Goal: Transaction & Acquisition: Purchase product/service

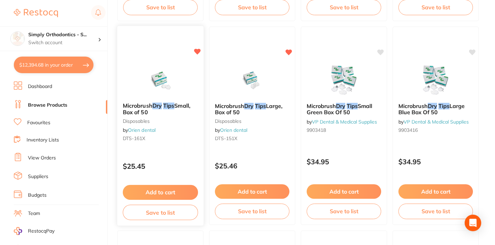
scroll to position [480, 0]
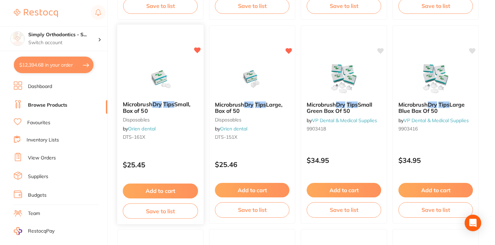
click at [162, 190] on button "Add to cart" at bounding box center [160, 191] width 75 height 15
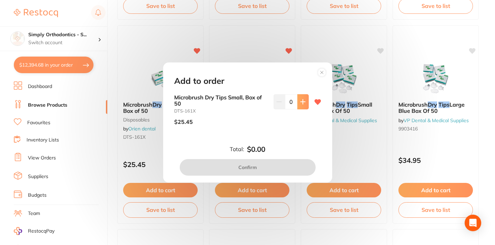
click at [300, 104] on icon at bounding box center [303, 102] width 6 height 6
type input "1"
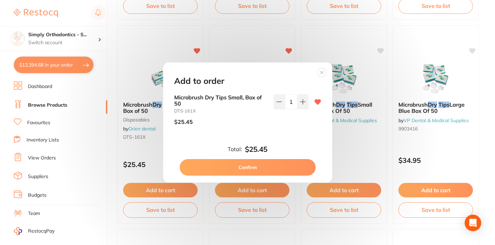
click at [255, 165] on button "Confirm" at bounding box center [248, 167] width 136 height 17
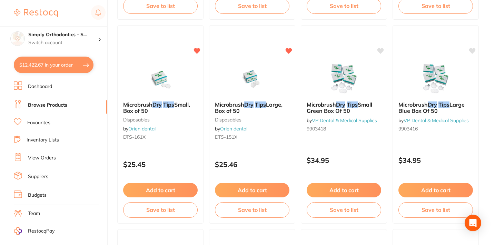
checkbox input "false"
click at [259, 191] on button "Add to cart" at bounding box center [252, 191] width 75 height 15
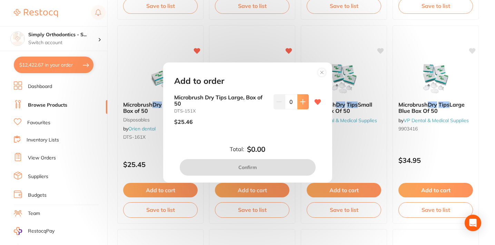
click at [300, 103] on icon at bounding box center [302, 101] width 4 height 4
type input "1"
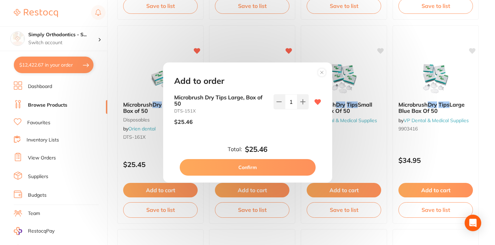
click at [246, 167] on button "Confirm" at bounding box center [248, 167] width 136 height 17
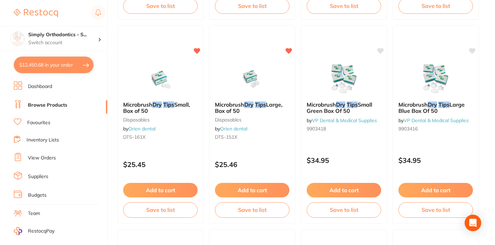
click at [32, 120] on link "Favourites" at bounding box center [38, 122] width 23 height 7
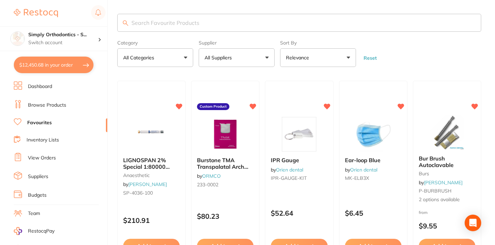
click at [38, 122] on link "Favourites" at bounding box center [39, 122] width 24 height 7
click at [43, 141] on link "Inventory Lists" at bounding box center [43, 140] width 32 height 7
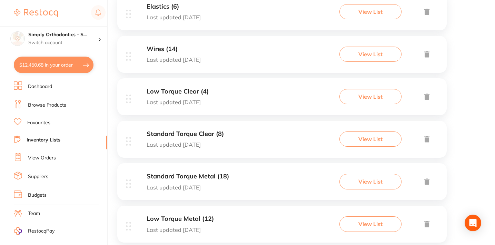
scroll to position [334, 0]
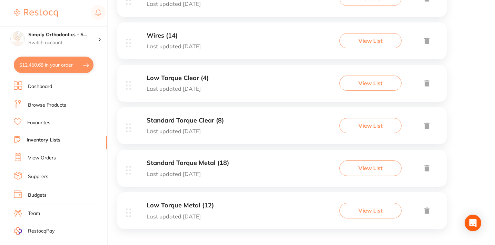
click at [360, 125] on button "View List" at bounding box center [370, 125] width 62 height 15
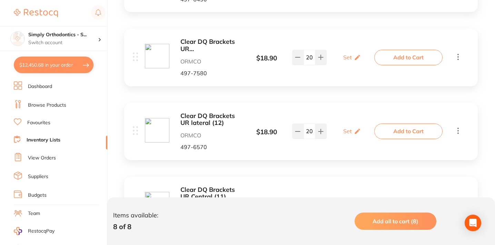
scroll to position [224, 0]
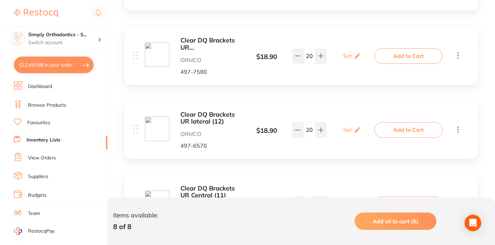
click at [390, 127] on button "Add to Cart" at bounding box center [408, 129] width 68 height 15
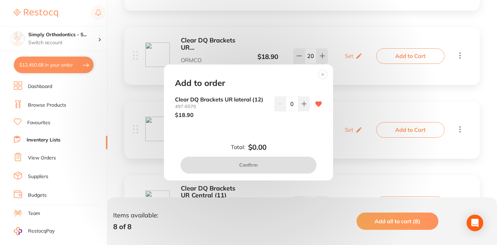
click at [287, 105] on input "0" at bounding box center [292, 103] width 12 height 15
type input "10"
click at [289, 135] on div "Add to order Clear DQ Brackets UR lateral [PHONE_NUMBER] $18.90 10 Total: $0.00…" at bounding box center [248, 123] width 169 height 116
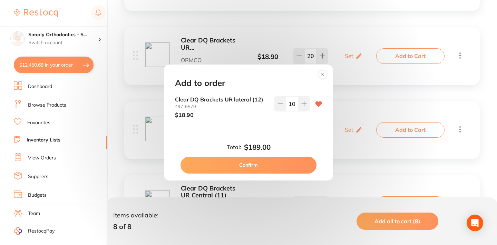
click at [261, 166] on button "Confirm" at bounding box center [248, 165] width 136 height 17
checkbox input "false"
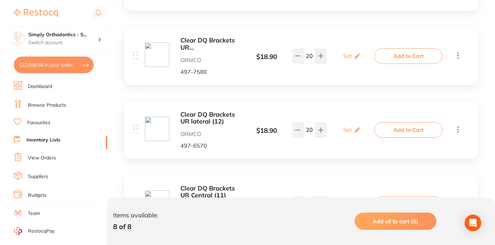
click at [49, 138] on link "Inventory Lists" at bounding box center [44, 140] width 34 height 7
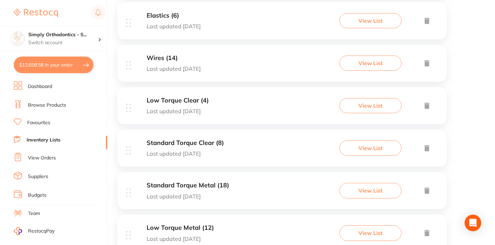
scroll to position [334, 0]
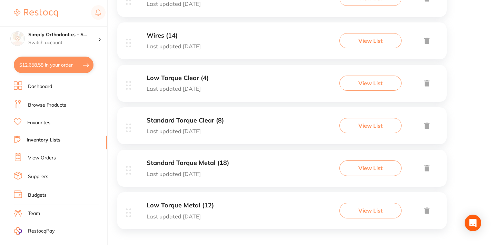
click at [215, 159] on h3 "Standard Torque Metal (18)" at bounding box center [188, 162] width 82 height 7
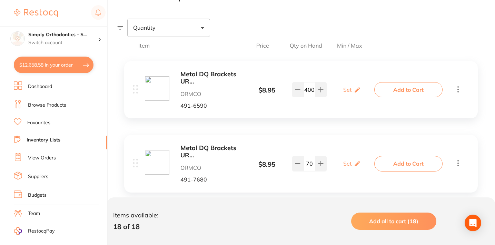
scroll to position [116, 0]
drag, startPoint x: 313, startPoint y: 90, endPoint x: 301, endPoint y: 90, distance: 11.7
click at [301, 90] on div "400" at bounding box center [309, 89] width 34 height 15
type input "30"
click at [309, 109] on div "Metal DQ Brackets UR [MEDICAL_DATA] G/O (14 and 15) ORMCO 491-6590 $ 8.95 Set S…" at bounding box center [255, 90] width 244 height 38
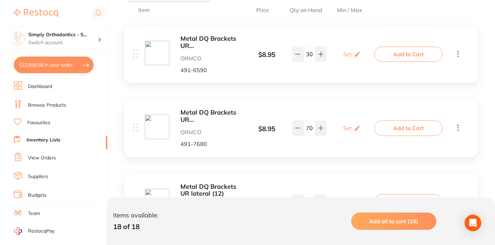
scroll to position [157, 0]
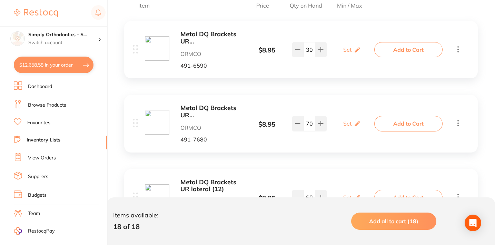
click at [307, 121] on input "70" at bounding box center [310, 123] width 12 height 15
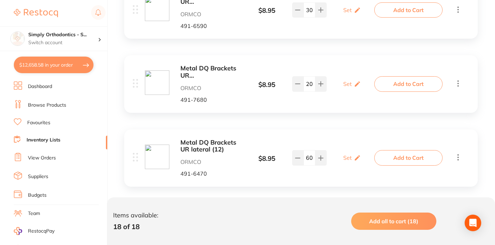
scroll to position [214, 0]
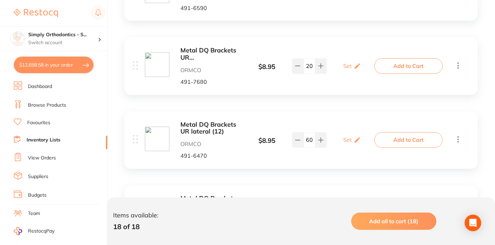
type input "20"
drag, startPoint x: 309, startPoint y: 139, endPoint x: 304, endPoint y: 139, distance: 5.2
click at [304, 139] on input "60" at bounding box center [310, 139] width 12 height 15
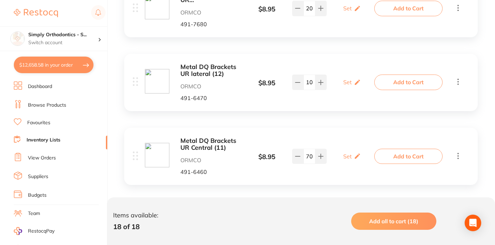
scroll to position [283, 0]
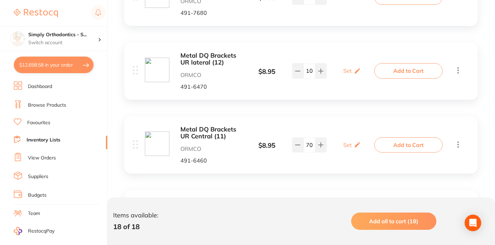
type input "10"
click at [307, 143] on input "70" at bounding box center [310, 144] width 12 height 15
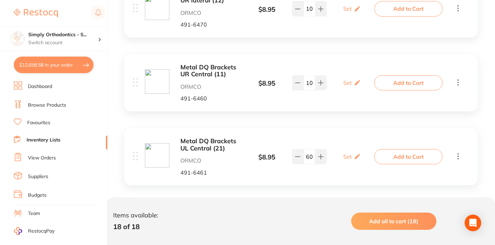
scroll to position [347, 0]
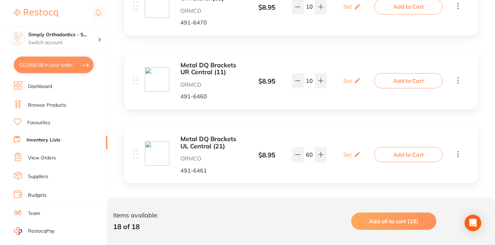
type input "10"
click at [306, 151] on input "60" at bounding box center [310, 154] width 12 height 15
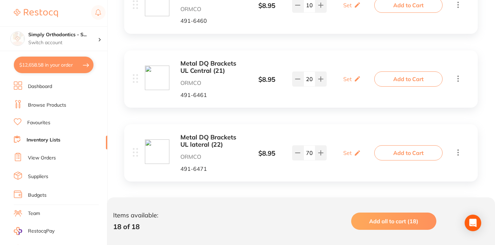
scroll to position [427, 0]
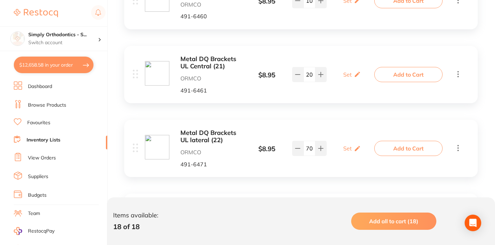
type input "20"
click at [306, 147] on input "70" at bounding box center [310, 148] width 12 height 15
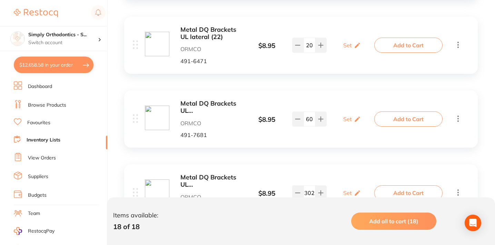
scroll to position [534, 0]
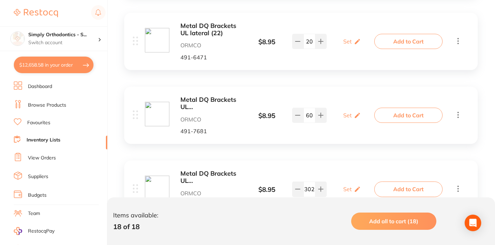
type input "20"
click at [305, 110] on input "60" at bounding box center [310, 115] width 12 height 15
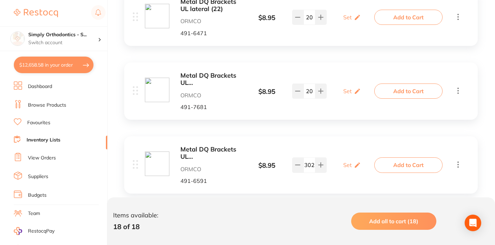
scroll to position [562, 0]
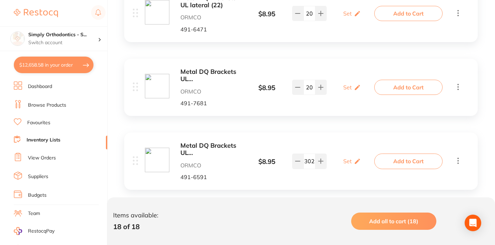
type input "20"
click at [314, 157] on input "302" at bounding box center [310, 160] width 12 height 15
type input "30"
click at [323, 174] on div "Metal DQ Brackets UL [MEDICAL_DATA] G/O (24 and 25) ORMCO 491-6591 $ 8.95 Set S…" at bounding box center [255, 161] width 244 height 38
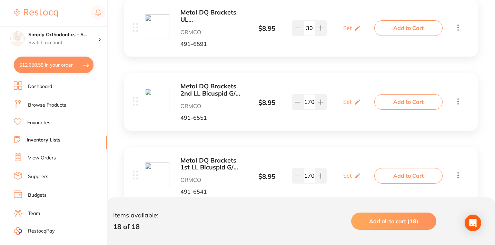
scroll to position [696, 0]
drag, startPoint x: 311, startPoint y: 95, endPoint x: 301, endPoint y: 94, distance: 9.7
click at [301, 94] on div "170" at bounding box center [309, 100] width 34 height 15
type input "30"
drag, startPoint x: 310, startPoint y: 169, endPoint x: 299, endPoint y: 169, distance: 11.0
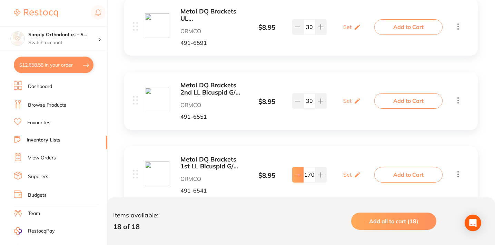
click at [299, 169] on div "170" at bounding box center [309, 174] width 34 height 15
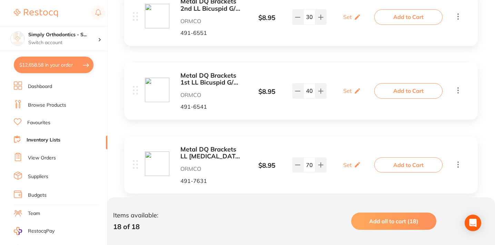
scroll to position [788, 0]
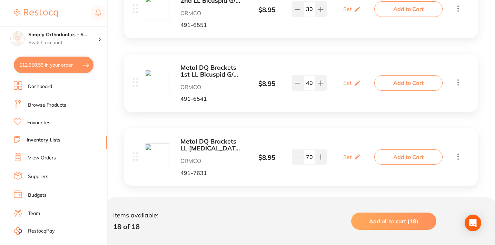
type input "40"
click at [309, 149] on input "70" at bounding box center [310, 156] width 12 height 15
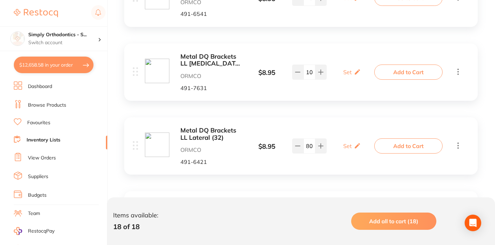
scroll to position [879, 0]
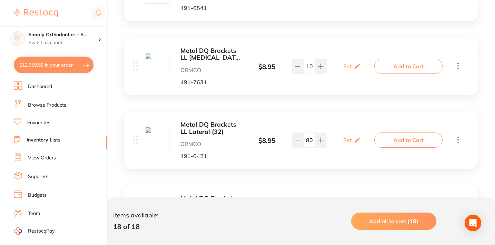
type input "10"
click at [305, 132] on input "80" at bounding box center [310, 139] width 12 height 15
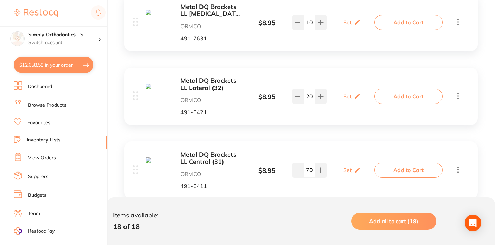
scroll to position [929, 0]
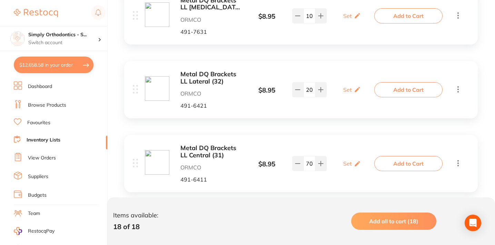
type input "20"
click at [306, 156] on input "70" at bounding box center [310, 163] width 12 height 15
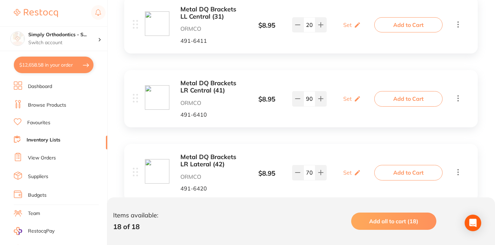
scroll to position [1068, 0]
type input "20"
click at [309, 165] on input "70" at bounding box center [310, 172] width 12 height 15
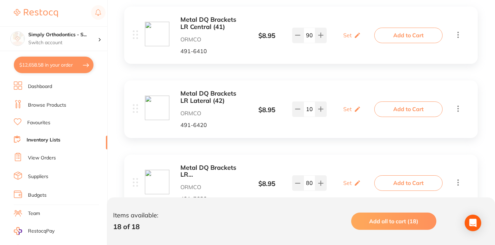
scroll to position [1126, 0]
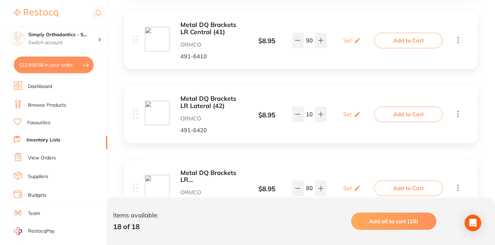
type input "10"
click at [308, 33] on input "90" at bounding box center [310, 40] width 12 height 15
type input "10"
click at [307, 107] on input "10" at bounding box center [310, 114] width 12 height 15
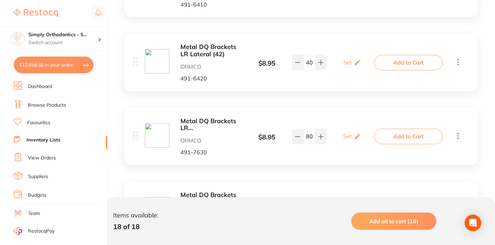
scroll to position [1185, 0]
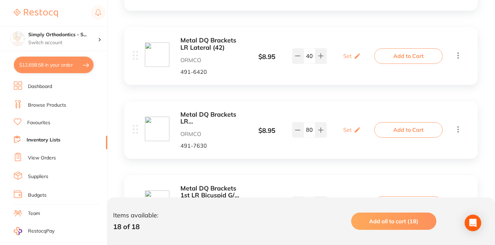
type input "40"
click at [305, 122] on input "80" at bounding box center [310, 129] width 12 height 15
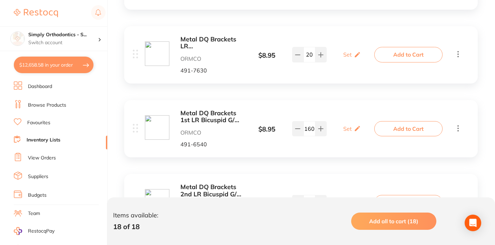
scroll to position [1265, 0]
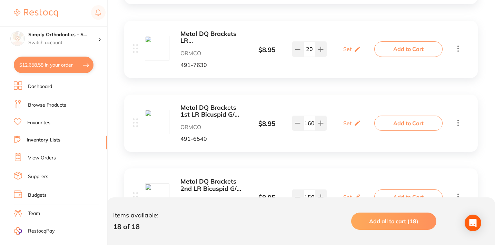
type input "20"
drag, startPoint x: 311, startPoint y: 111, endPoint x: 301, endPoint y: 111, distance: 9.7
click at [301, 116] on div "160" at bounding box center [309, 123] width 34 height 15
type input "30"
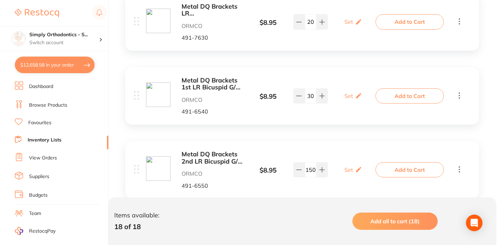
scroll to position [1301, 0]
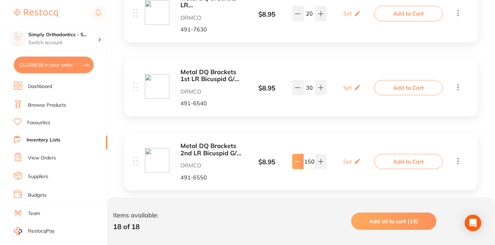
drag, startPoint x: 310, startPoint y: 149, endPoint x: 303, endPoint y: 149, distance: 7.3
click at [303, 154] on div "150" at bounding box center [309, 161] width 34 height 15
type input "30"
click at [310, 133] on div "Metal DQ Brackets 2nd LR [MEDICAL_DATA] G/O (45) ORMCO 491-6550 $ 8.95 Set Set …" at bounding box center [301, 161] width 354 height 57
click at [410, 219] on span "Add all to cart (18)" at bounding box center [393, 221] width 49 height 7
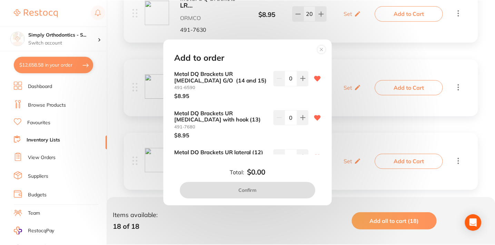
scroll to position [0, 0]
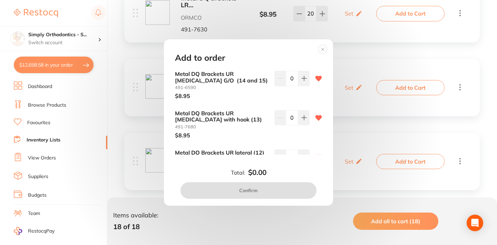
click at [322, 50] on icon at bounding box center [322, 49] width 3 height 3
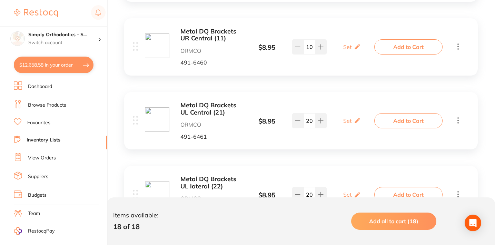
scroll to position [382, 0]
click at [390, 220] on span "Add all to cart (18)" at bounding box center [393, 221] width 49 height 7
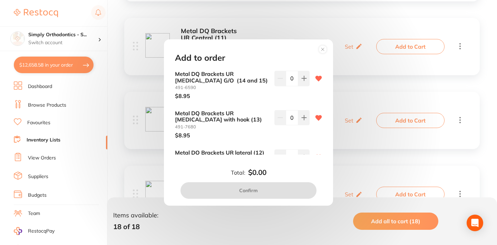
click at [323, 50] on icon at bounding box center [322, 49] width 3 height 3
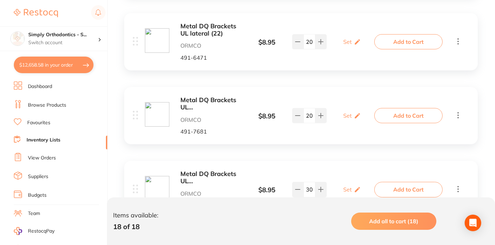
scroll to position [536, 0]
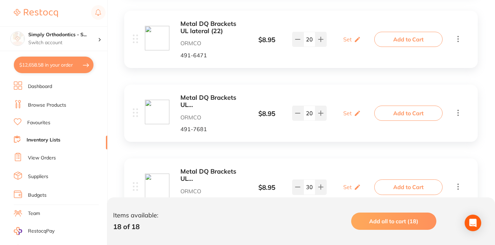
click at [371, 221] on span "Add all to cart (18)" at bounding box center [393, 221] width 49 height 7
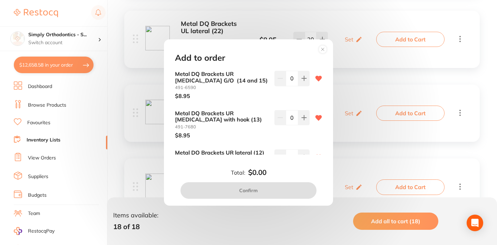
click at [289, 76] on input "0" at bounding box center [292, 78] width 12 height 15
type input "0"
click at [354, 80] on div "Add to order Metal DQ Brackets UR [MEDICAL_DATA] G/O (14 and 15) 491-6590 $8.95…" at bounding box center [248, 122] width 497 height 245
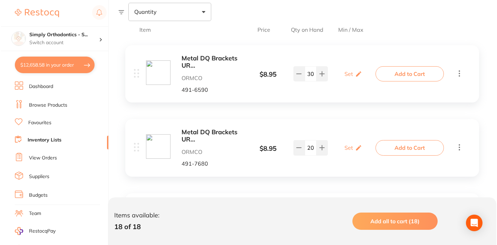
scroll to position [136, 0]
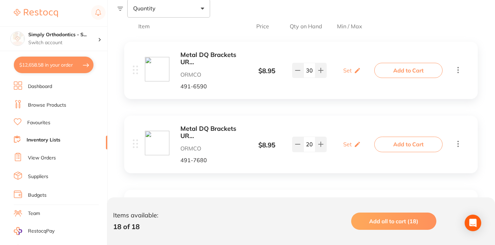
click at [390, 218] on span "Add all to cart (18)" at bounding box center [393, 221] width 49 height 7
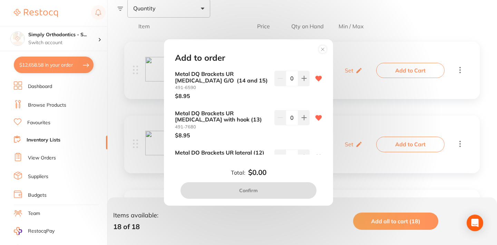
click at [289, 79] on input "0" at bounding box center [292, 78] width 12 height 15
type input "30"
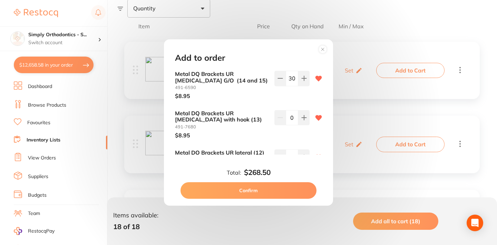
click at [288, 118] on input "0" at bounding box center [292, 117] width 12 height 15
type input "20"
click at [288, 152] on input "0" at bounding box center [292, 156] width 12 height 15
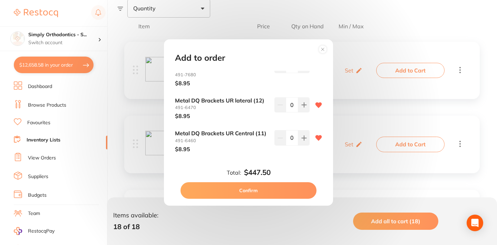
scroll to position [66, 0]
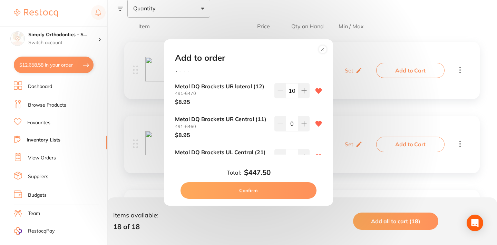
type input "10"
click at [289, 122] on input "0" at bounding box center [292, 123] width 12 height 15
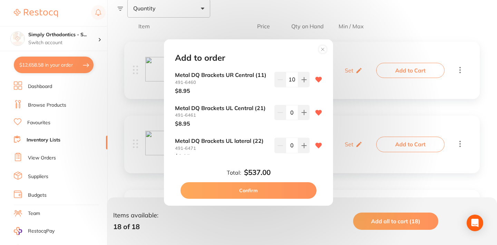
scroll to position [115, 0]
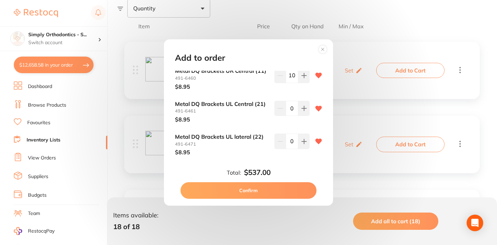
type input "10"
click at [287, 107] on input "0" at bounding box center [292, 108] width 12 height 15
type input "20"
click at [288, 140] on input "0" at bounding box center [292, 140] width 12 height 15
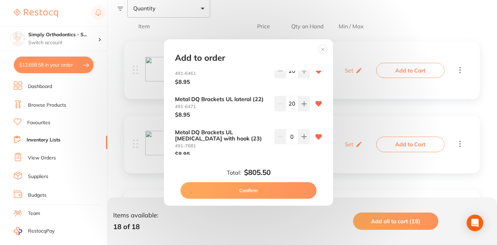
scroll to position [153, 0]
type input "20"
click at [289, 131] on input "0" at bounding box center [292, 135] width 12 height 15
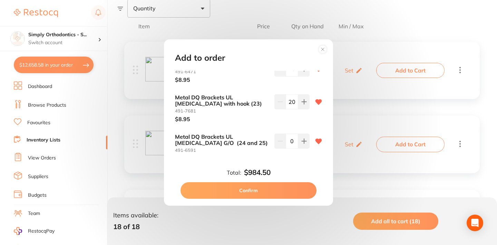
scroll to position [188, 0]
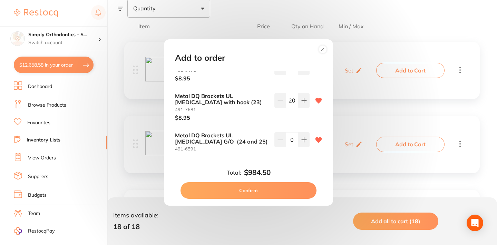
type input "20"
click at [289, 136] on input "0" at bounding box center [292, 139] width 12 height 15
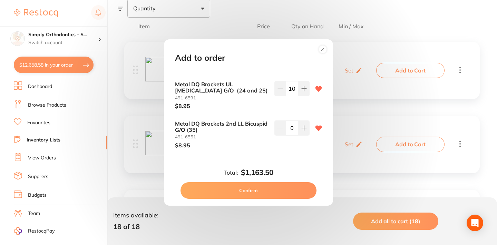
scroll to position [242, 0]
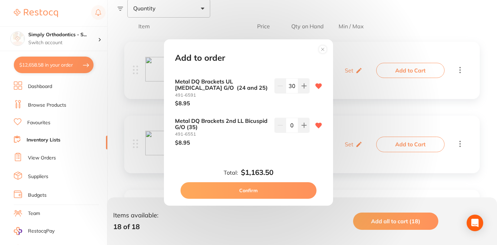
type input "30"
click at [289, 122] on input "0" at bounding box center [292, 125] width 12 height 15
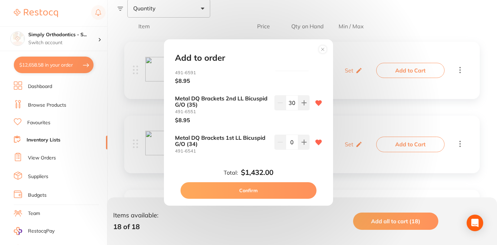
scroll to position [268, 0]
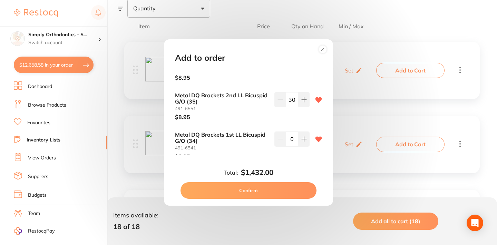
type input "30"
click at [289, 134] on input "0" at bounding box center [292, 138] width 12 height 15
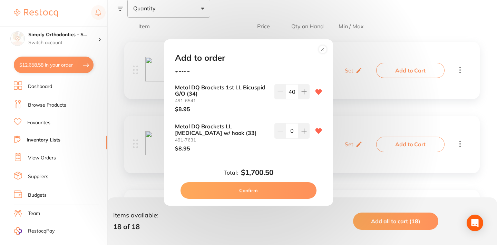
scroll to position [318, 0]
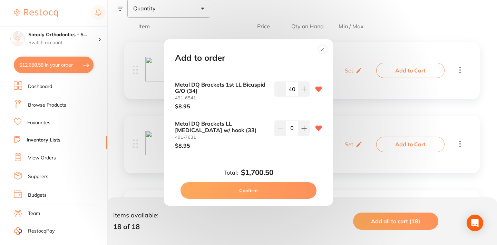
type input "40"
click at [288, 125] on input "0" at bounding box center [292, 127] width 12 height 15
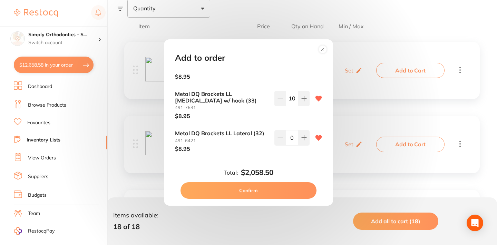
scroll to position [350, 0]
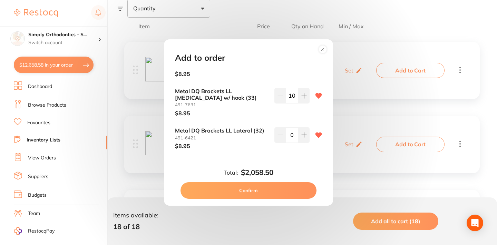
type input "10"
click at [291, 130] on input "0" at bounding box center [292, 134] width 12 height 15
click at [289, 130] on input "0" at bounding box center [292, 134] width 12 height 15
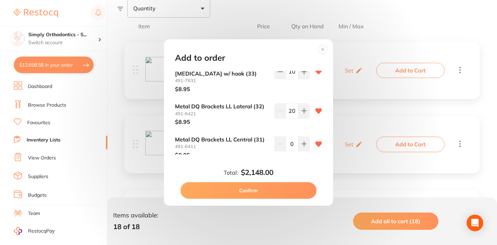
scroll to position [375, 0]
type input "20"
click at [287, 137] on input "0" at bounding box center [292, 143] width 12 height 15
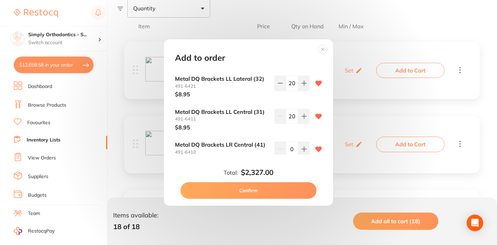
scroll to position [409, 0]
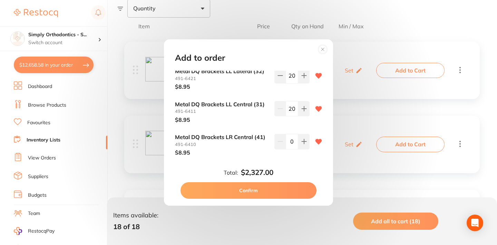
type input "20"
click at [288, 134] on input "0" at bounding box center [292, 141] width 12 height 15
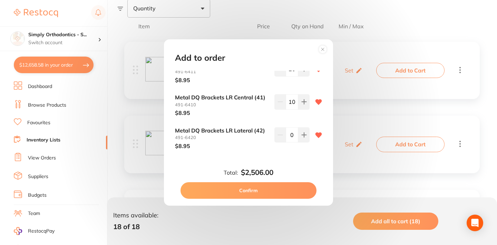
scroll to position [449, 0]
type input "10"
click at [289, 127] on input "0" at bounding box center [292, 134] width 12 height 15
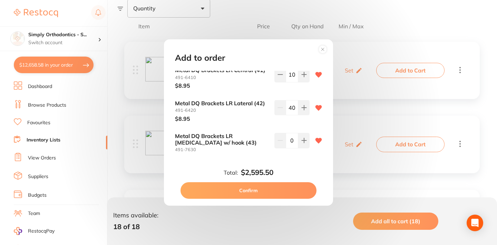
scroll to position [479, 0]
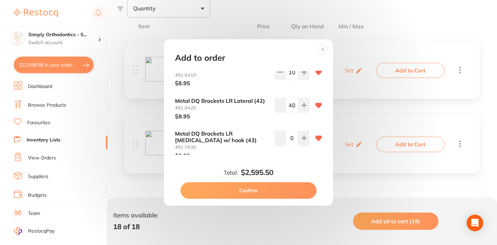
type input "40"
click at [288, 131] on input "0" at bounding box center [292, 137] width 12 height 15
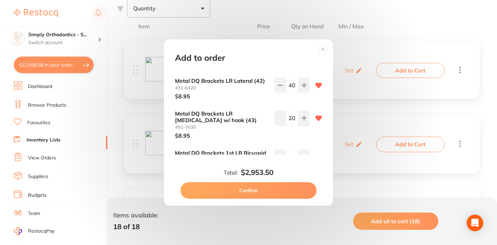
type input "20"
click at [290, 150] on input "0" at bounding box center [292, 157] width 12 height 15
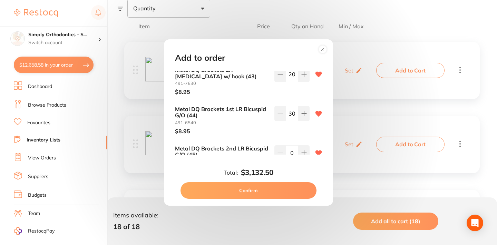
scroll to position [557, 0]
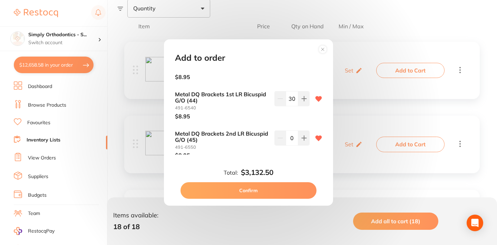
type input "30"
click at [286, 130] on input "0" at bounding box center [292, 137] width 12 height 15
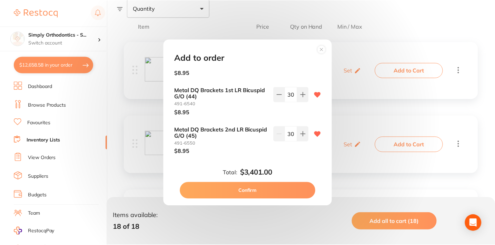
scroll to position [561, 0]
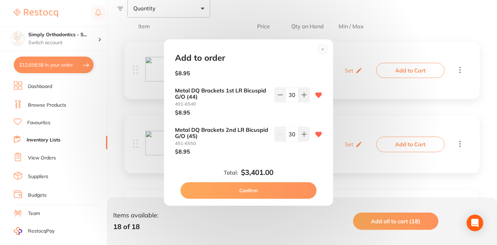
type input "30"
click at [274, 191] on button "Confirm" at bounding box center [248, 190] width 136 height 17
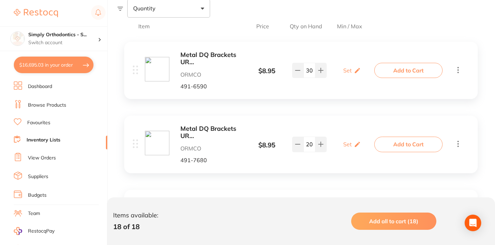
click at [62, 63] on button "$16,695.03 in your order" at bounding box center [54, 65] width 80 height 17
checkbox input "true"
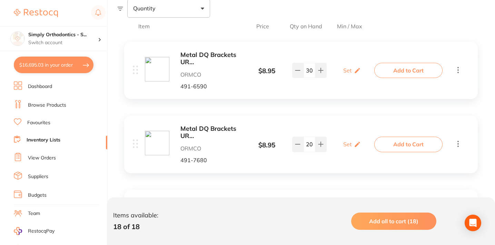
checkbox input "true"
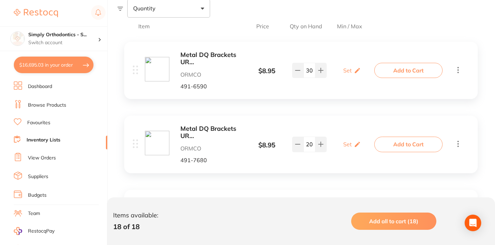
checkbox input "true"
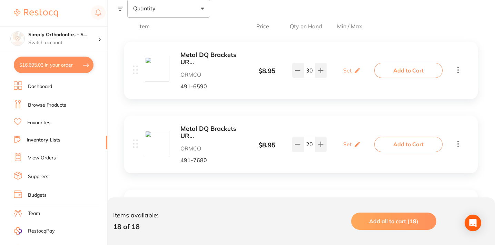
checkbox input "true"
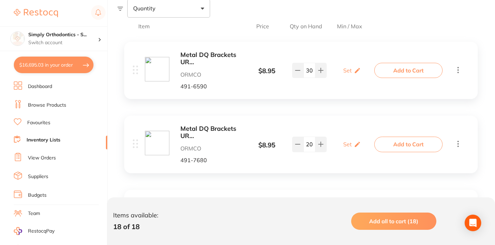
checkbox input "true"
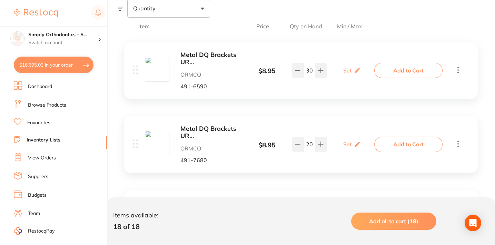
checkbox input "true"
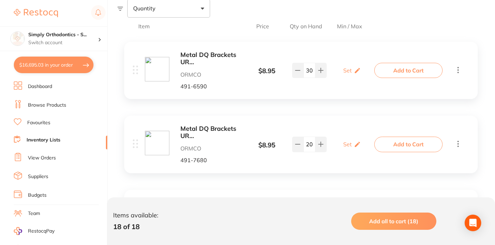
checkbox input "true"
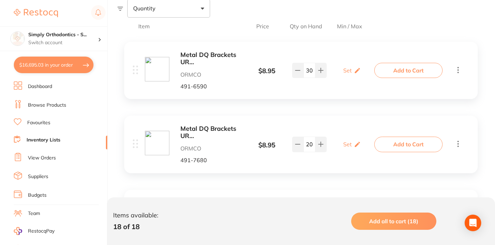
checkbox input "true"
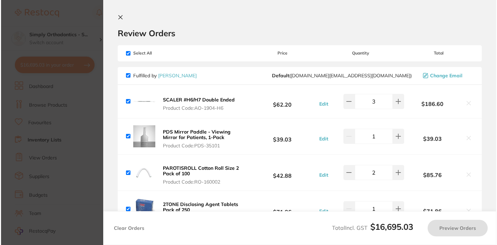
scroll to position [0, 0]
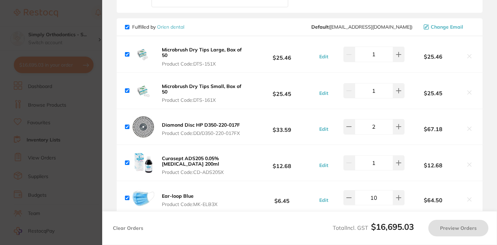
checkbox input "true"
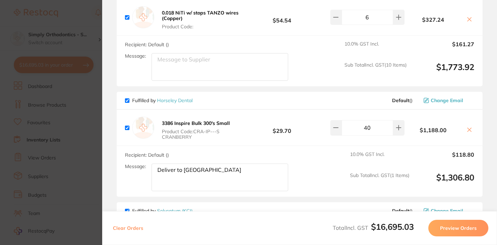
scroll to position [3128, 0]
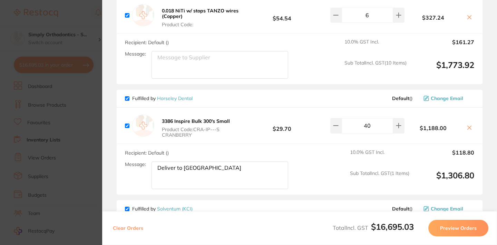
click at [82, 25] on section "Update RRP Set your pre negotiated price for this item. Item Agreed RRP (excl. …" at bounding box center [248, 122] width 497 height 245
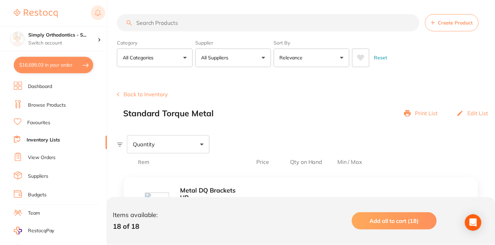
scroll to position [136, 0]
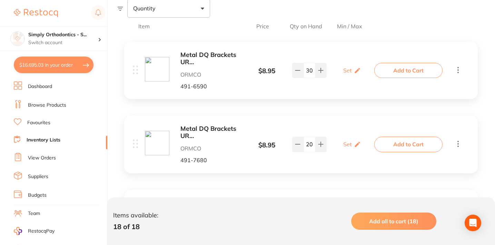
click at [49, 141] on link "Inventory Lists" at bounding box center [44, 140] width 34 height 7
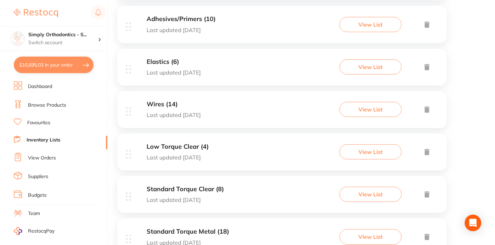
scroll to position [334, 0]
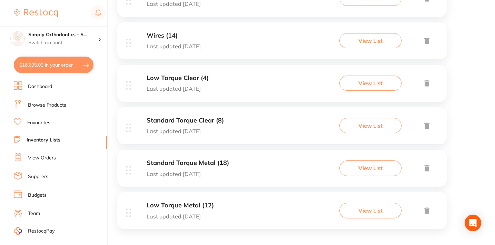
click at [245, 201] on div "Low Torque Metal (12) Last updated [DATE] View List" at bounding box center [281, 210] width 329 height 37
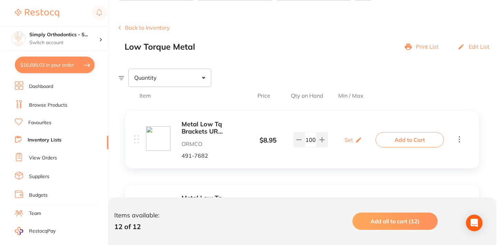
scroll to position [73, 0]
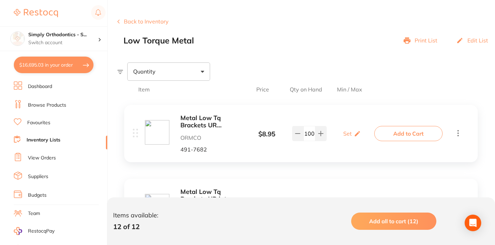
click at [377, 220] on span "Add all to cart (12)" at bounding box center [393, 221] width 49 height 7
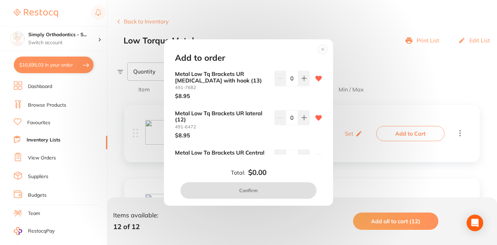
click at [288, 79] on input "0" at bounding box center [292, 78] width 12 height 15
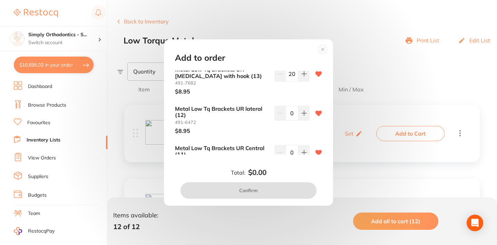
type input "20"
click at [288, 110] on input "0" at bounding box center [292, 113] width 12 height 15
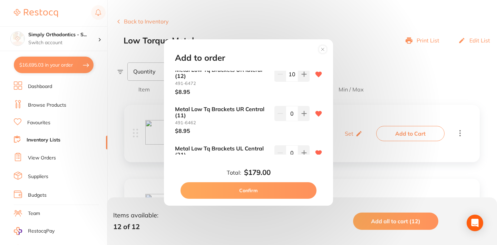
scroll to position [45, 0]
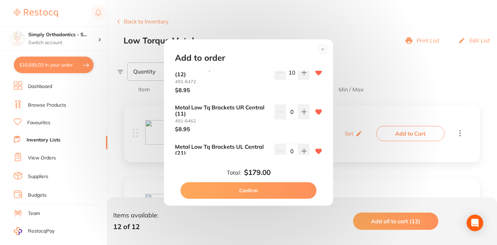
type input "10"
click at [290, 111] on input "0" at bounding box center [292, 111] width 12 height 15
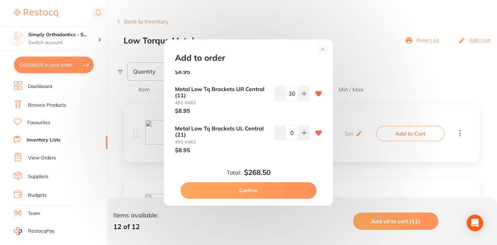
scroll to position [69, 0]
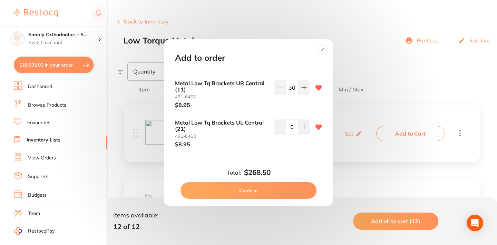
type input "30"
click at [288, 125] on input "0" at bounding box center [292, 126] width 12 height 15
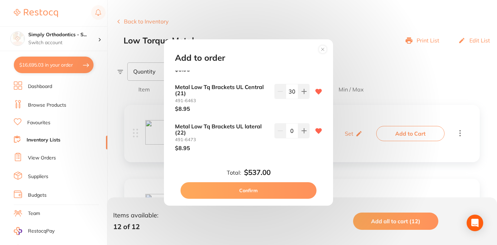
scroll to position [107, 0]
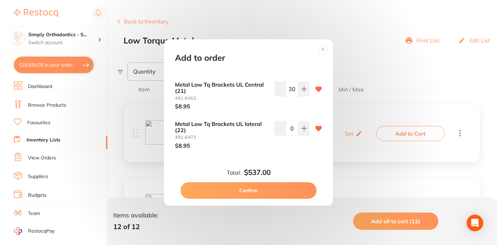
type input "30"
click at [288, 127] on input "0" at bounding box center [292, 128] width 12 height 15
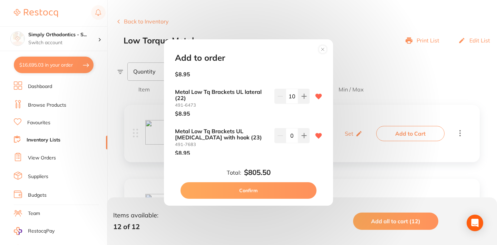
scroll to position [143, 0]
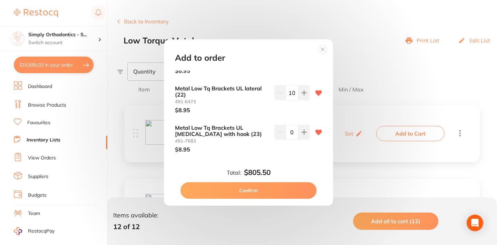
type input "10"
click at [287, 129] on input "0" at bounding box center [292, 132] width 12 height 15
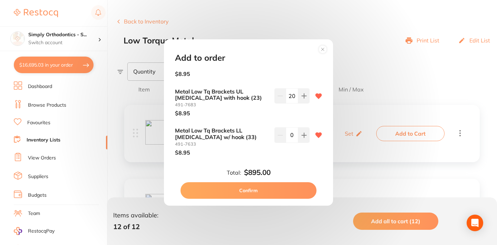
scroll to position [183, 0]
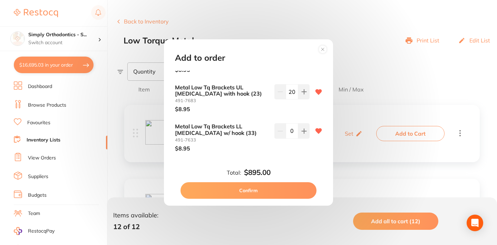
type input "20"
click at [288, 127] on input "0" at bounding box center [292, 130] width 12 height 15
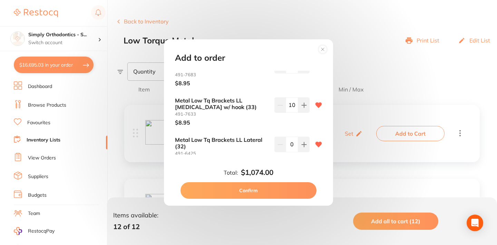
scroll to position [210, 0]
type input "10"
click at [288, 140] on input "0" at bounding box center [292, 143] width 12 height 15
type input "20"
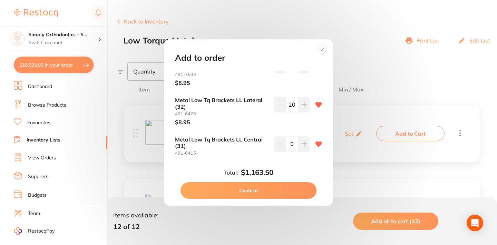
click at [287, 139] on input "0" at bounding box center [292, 143] width 12 height 15
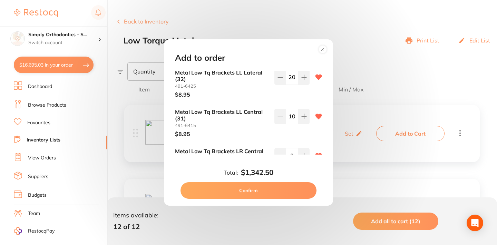
scroll to position [285, 0]
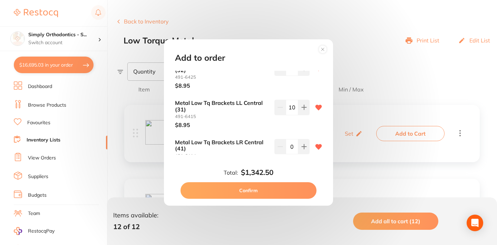
type input "10"
click at [288, 139] on input "0" at bounding box center [292, 146] width 12 height 15
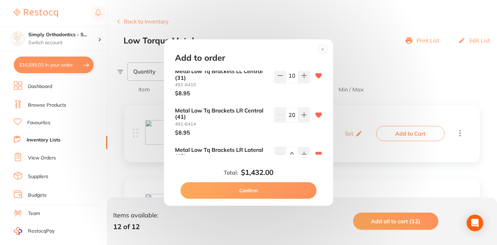
scroll to position [320, 0]
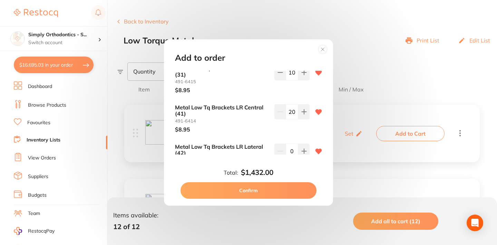
type input "20"
click at [287, 147] on input "0" at bounding box center [292, 150] width 12 height 15
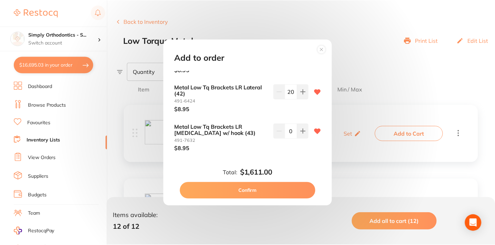
scroll to position [379, 0]
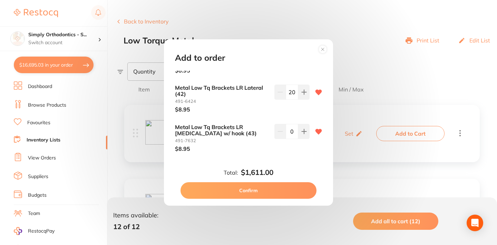
type input "20"
click at [290, 124] on input "0" at bounding box center [292, 131] width 12 height 15
type input "20"
click at [234, 189] on button "Confirm" at bounding box center [248, 190] width 136 height 17
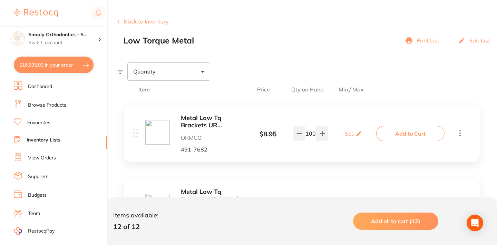
checkbox input "false"
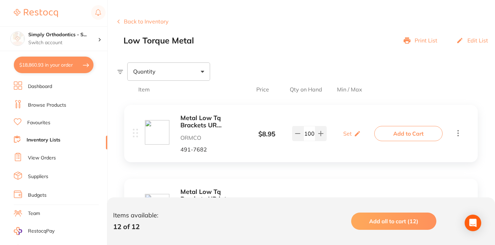
click at [127, 21] on button "Back to Inventory" at bounding box center [142, 21] width 51 height 6
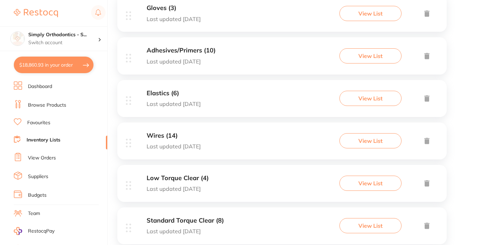
scroll to position [334, 0]
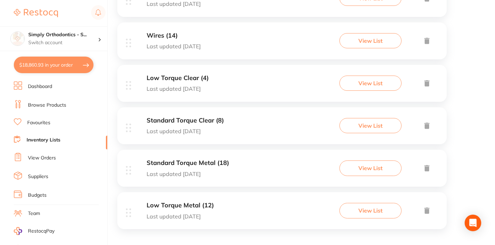
click at [146, 83] on div "Low Torque Clear (4) Last updated [DATE]" at bounding box center [167, 84] width 83 height 18
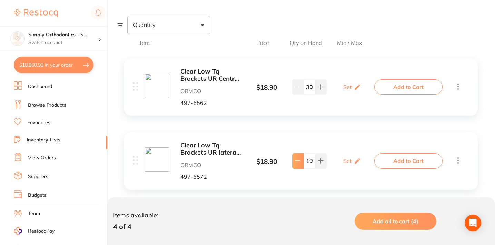
scroll to position [130, 0]
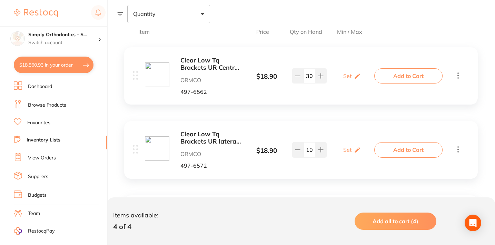
click at [46, 137] on link "Inventory Lists" at bounding box center [44, 140] width 34 height 7
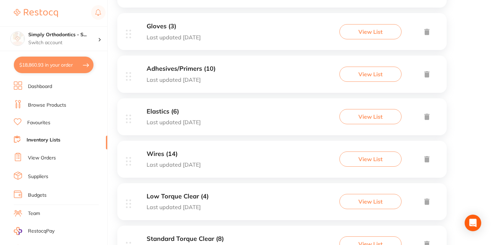
scroll to position [334, 0]
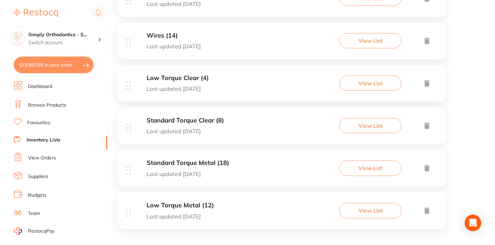
click at [204, 202] on h3 "Low Torque Metal (12)" at bounding box center [180, 205] width 67 height 7
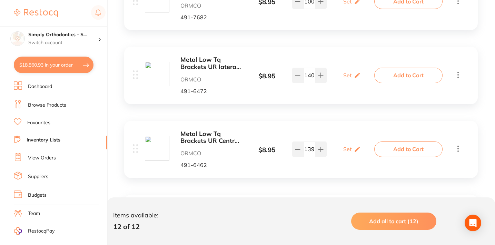
scroll to position [100, 0]
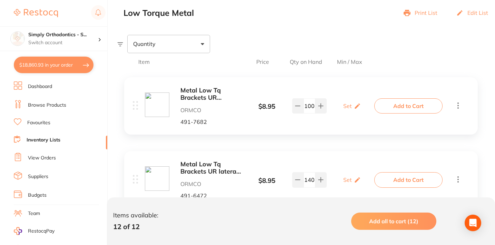
click at [52, 139] on link "Inventory Lists" at bounding box center [44, 140] width 34 height 7
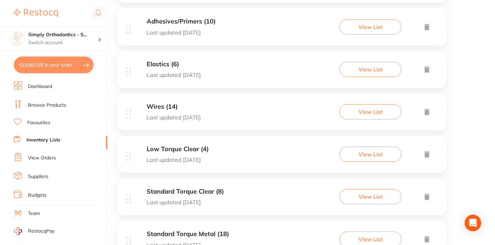
scroll to position [334, 0]
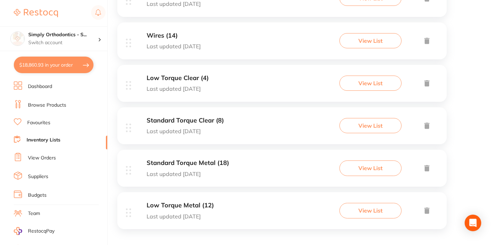
click at [205, 202] on h3 "Low Torque Metal (12)" at bounding box center [180, 205] width 67 height 7
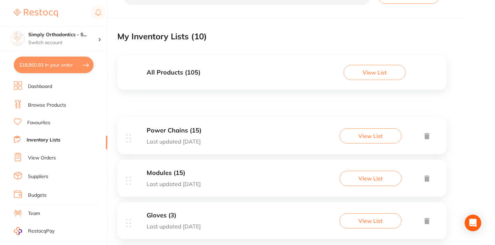
scroll to position [334, 0]
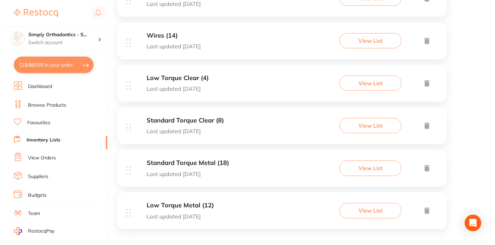
click at [187, 72] on div "Low Torque Clear (4) Last updated [DATE] View List" at bounding box center [281, 83] width 329 height 37
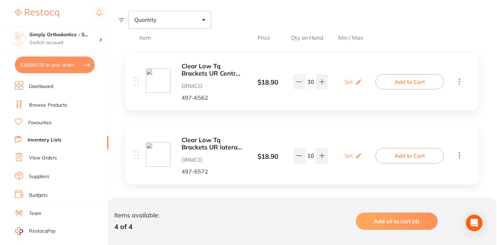
scroll to position [129, 0]
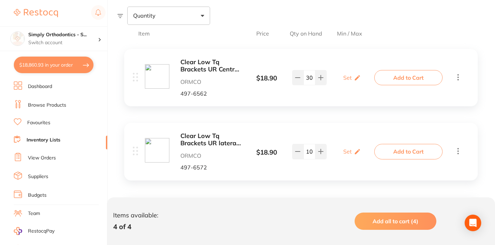
click at [380, 224] on span "Add all to cart (4)" at bounding box center [396, 221] width 46 height 7
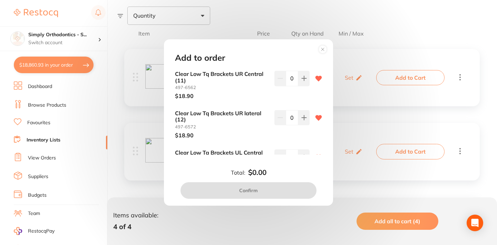
click at [289, 78] on input "0" at bounding box center [292, 78] width 12 height 15
type input "30"
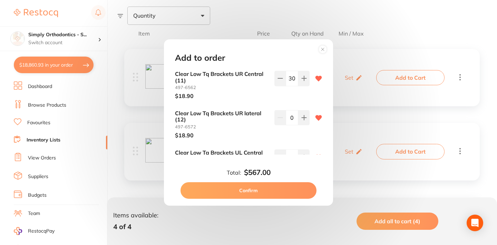
click at [288, 115] on input "0" at bounding box center [292, 117] width 12 height 15
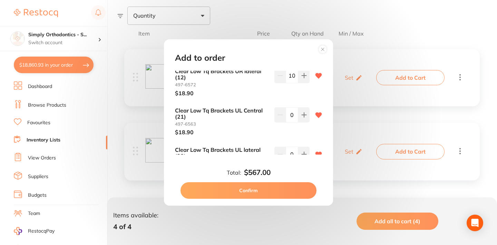
scroll to position [44, 0]
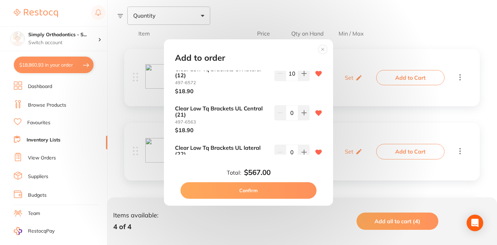
type input "10"
click at [288, 112] on input "0" at bounding box center [292, 112] width 12 height 15
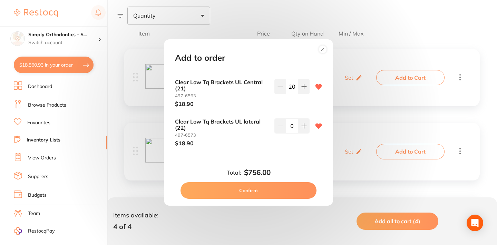
scroll to position [70, 0]
type input "0"
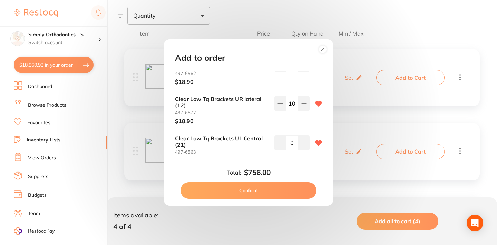
scroll to position [0, 0]
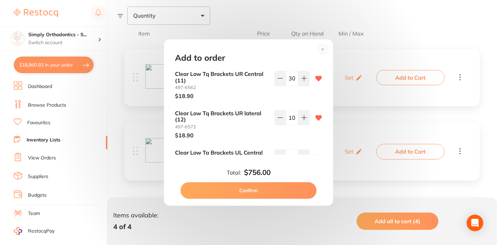
click at [288, 116] on input "10" at bounding box center [292, 117] width 12 height 15
type input "0"
drag, startPoint x: 289, startPoint y: 78, endPoint x: 284, endPoint y: 78, distance: 5.9
click at [284, 78] on div "30" at bounding box center [291, 78] width 35 height 15
type input "10"
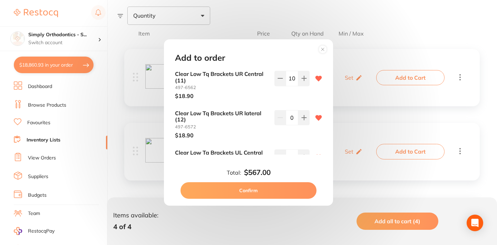
click at [287, 115] on input "0" at bounding box center [292, 117] width 12 height 15
type input "10"
click at [253, 132] on p "$18.90" at bounding box center [222, 135] width 94 height 6
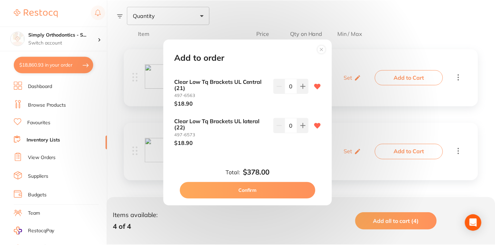
scroll to position [70, 0]
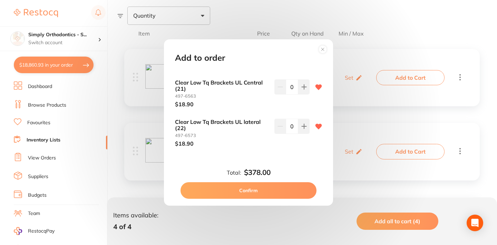
click at [244, 187] on button "Confirm" at bounding box center [248, 190] width 136 height 17
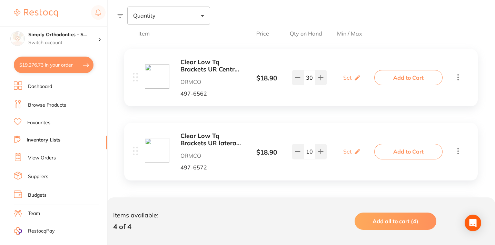
click at [69, 65] on button "$19,276.73 in your order" at bounding box center [54, 65] width 80 height 17
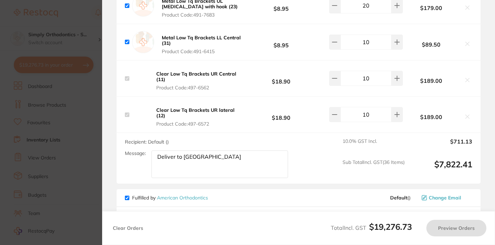
checkbox input "true"
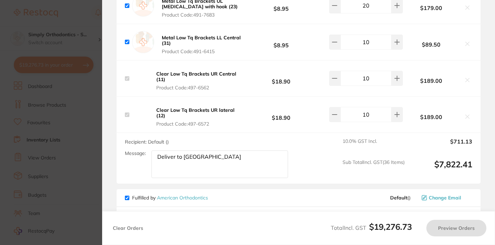
checkbox input "true"
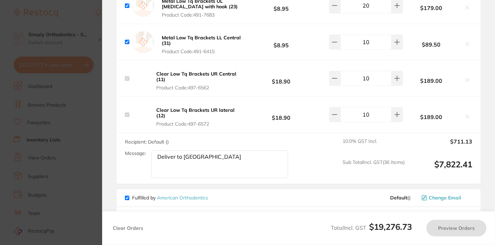
checkbox input "true"
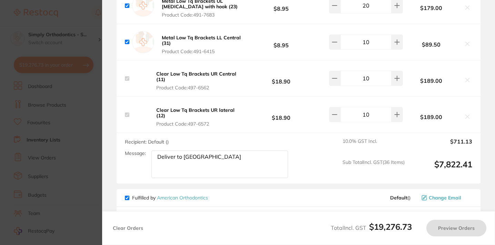
checkbox input "true"
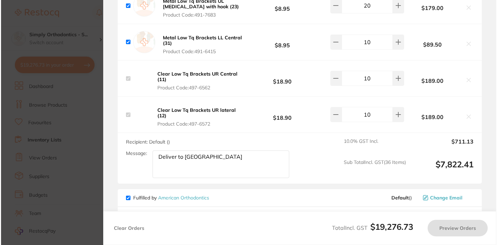
scroll to position [0, 0]
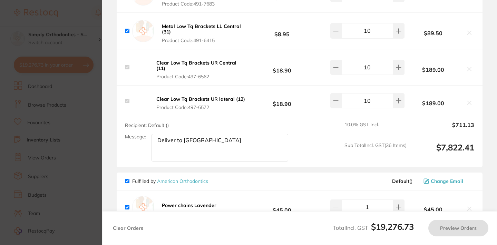
checkbox input "true"
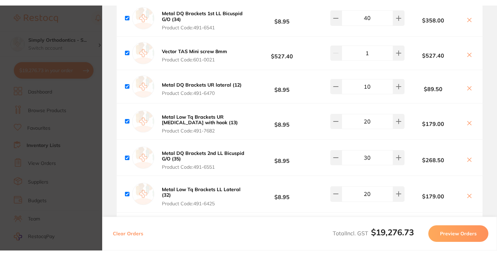
scroll to position [2038, 0]
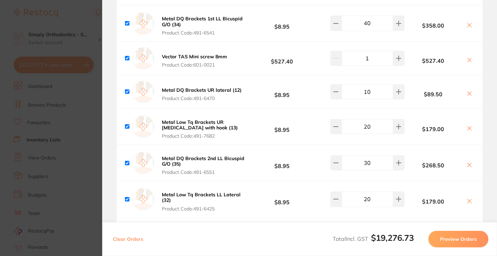
click at [103, 54] on section "Review Orders Your orders are being processed and we will notify you once we ha…" at bounding box center [299, 128] width 395 height 256
click at [94, 51] on section "Update RRP Set your pre negotiated price for this item. Item Agreed RRP (excl. …" at bounding box center [248, 128] width 497 height 256
